Goal: Navigation & Orientation: Find specific page/section

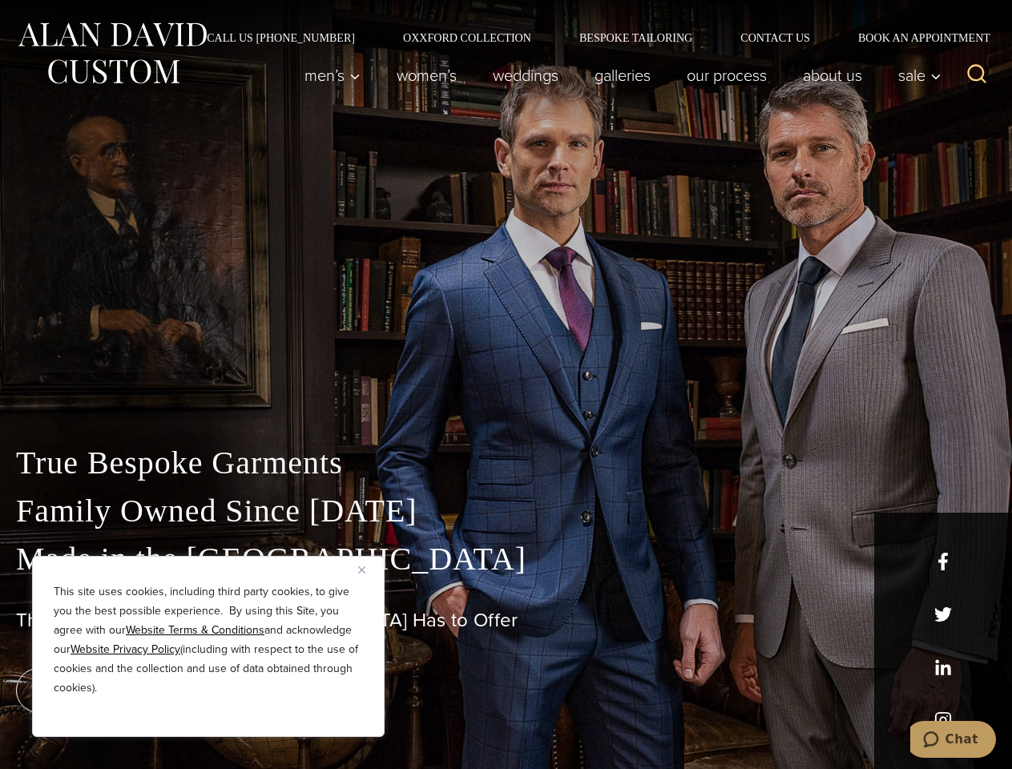
click at [506, 385] on div "True Bespoke Garments Family Owned Since [DATE] Made in [GEOGRAPHIC_DATA] The B…" at bounding box center [506, 564] width 1012 height 410
click at [368, 570] on button "Close" at bounding box center [367, 569] width 19 height 19
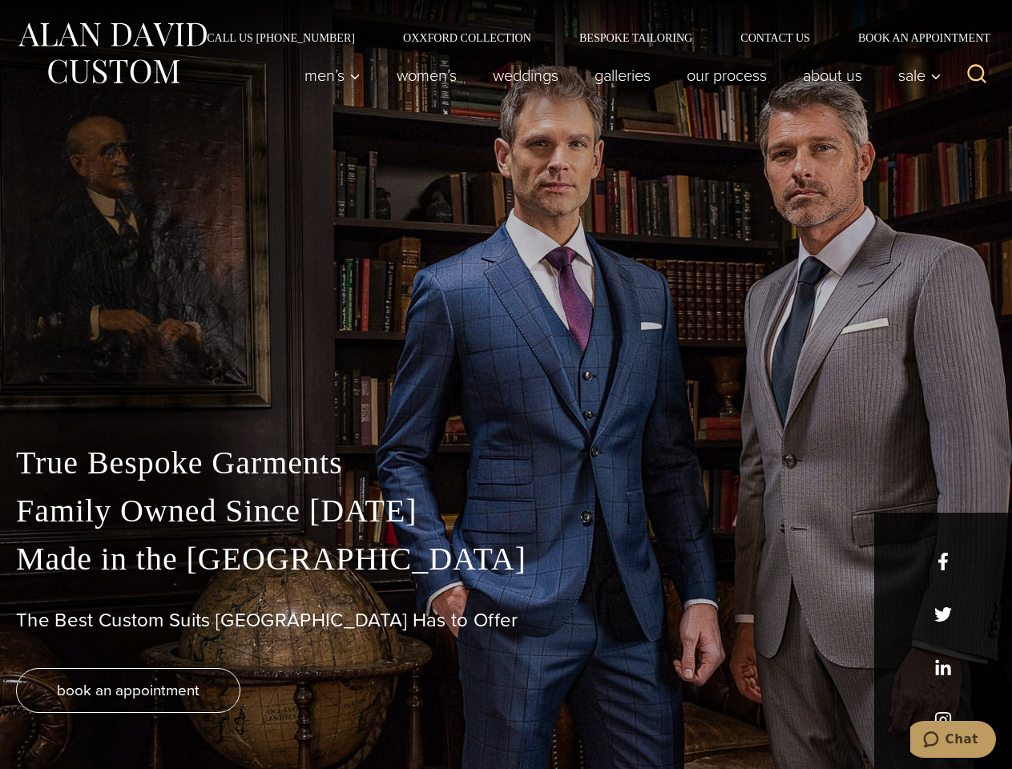
click at [208, 716] on div "True Bespoke Garments Family Owned Since [DATE] Made in [GEOGRAPHIC_DATA] The B…" at bounding box center [506, 604] width 1012 height 330
click at [977, 75] on icon "Search" at bounding box center [977, 74] width 23 height 23
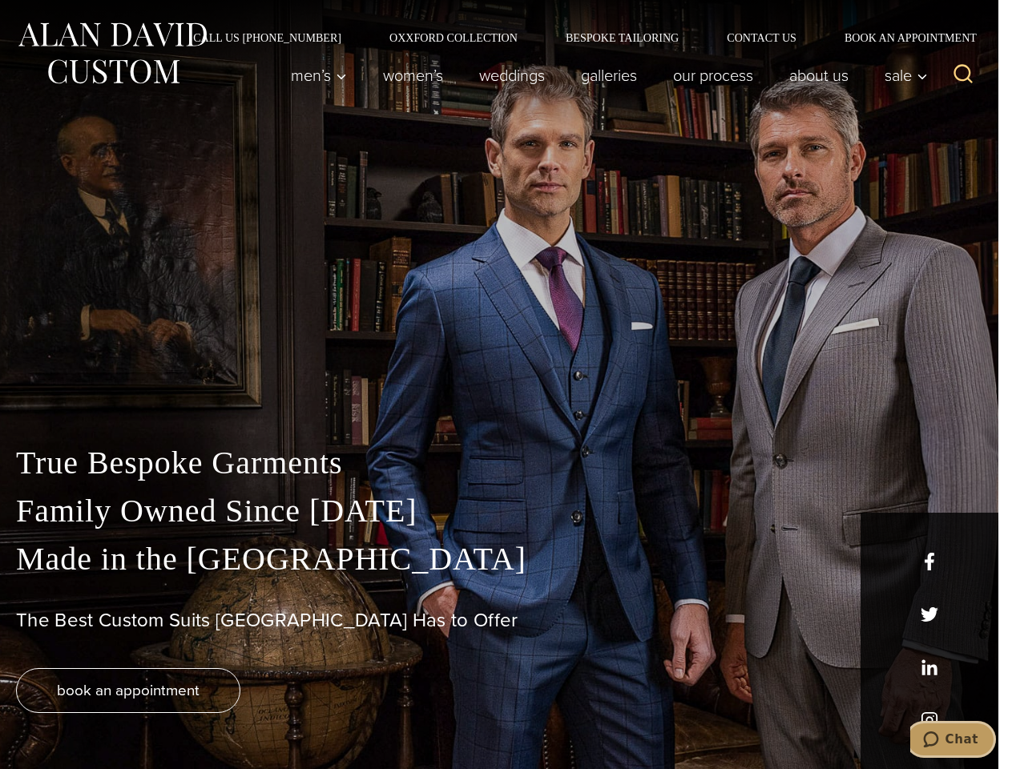
click at [939, 740] on icon "Chat" at bounding box center [931, 740] width 16 height 16
